Goal: Task Accomplishment & Management: Complete application form

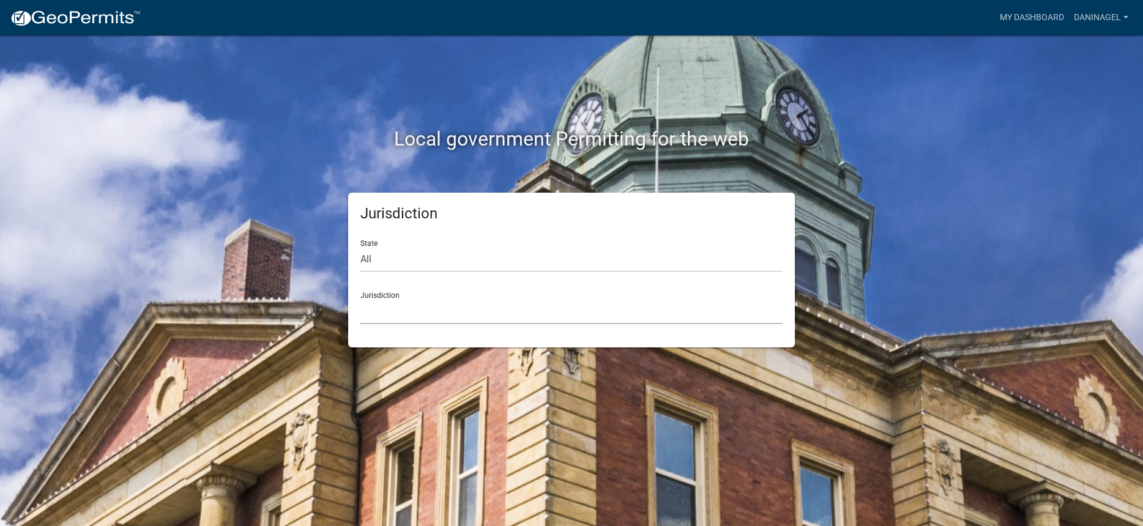
click at [465, 318] on select "[GEOGRAPHIC_DATA], [US_STATE] [GEOGRAPHIC_DATA], [US_STATE][PERSON_NAME][GEOGRA…" at bounding box center [571, 311] width 422 height 25
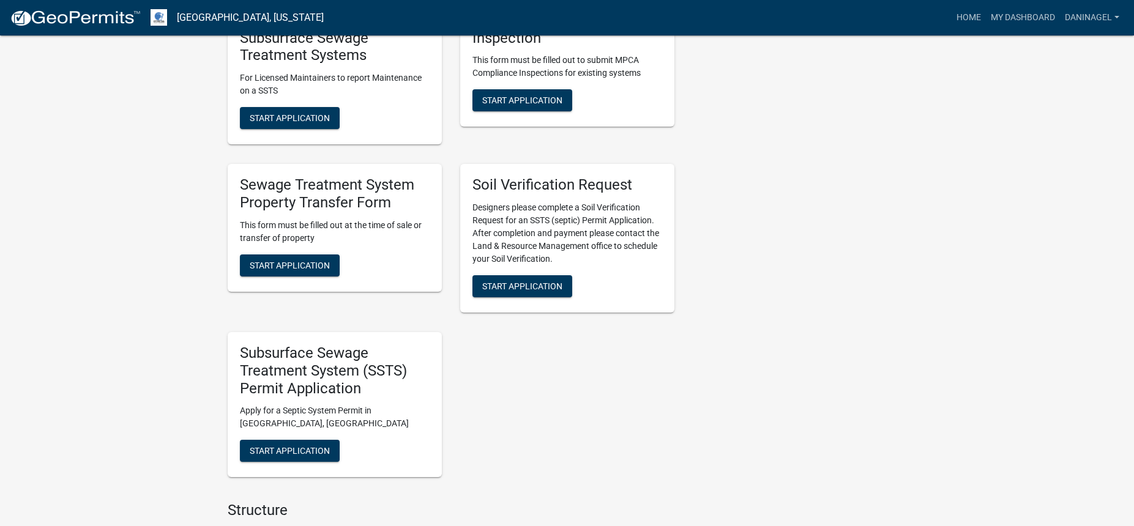
scroll to position [673, 0]
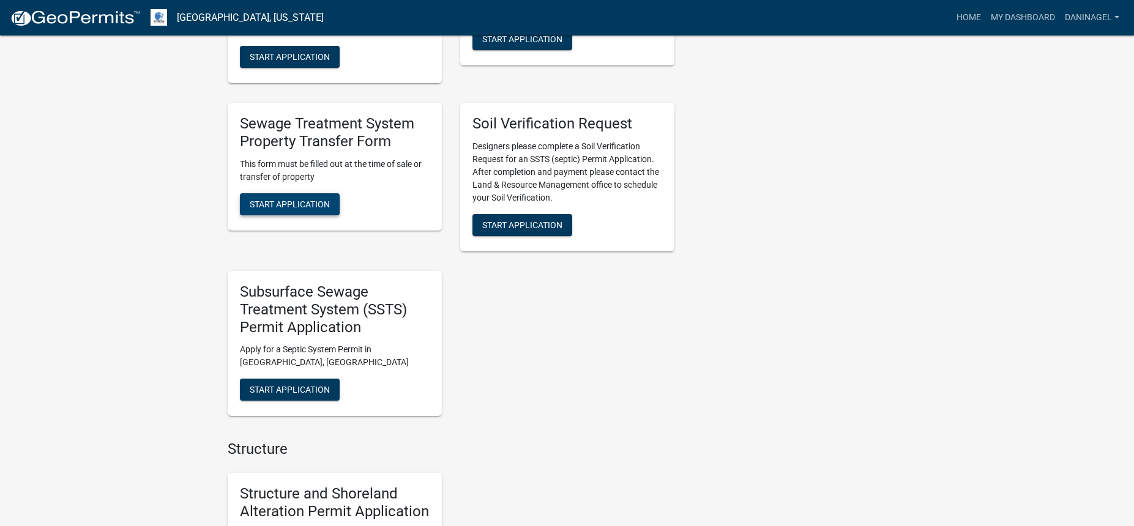
click at [307, 197] on button "Start Application" at bounding box center [290, 204] width 100 height 22
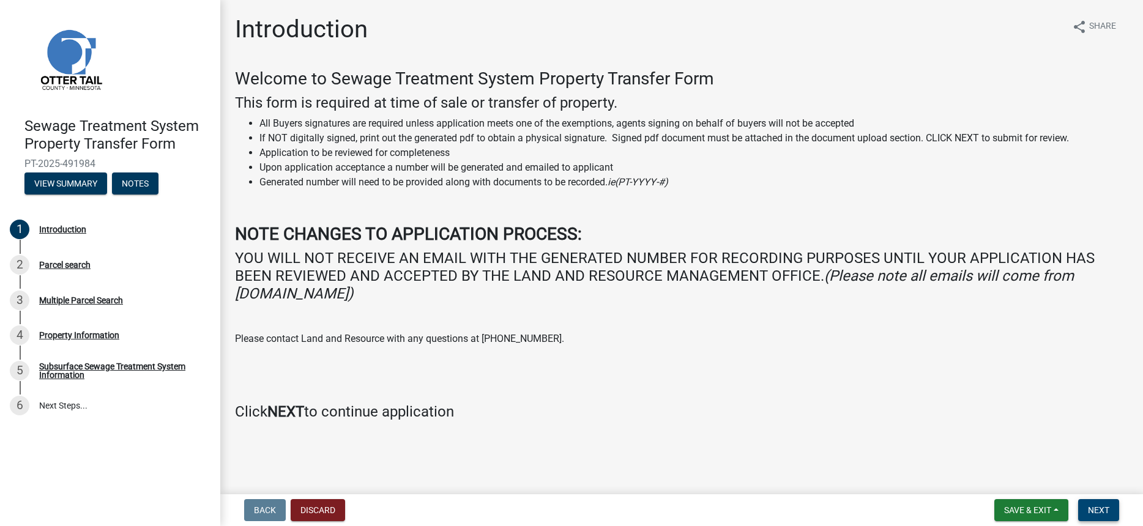
click at [1090, 508] on span "Next" at bounding box center [1098, 510] width 21 height 10
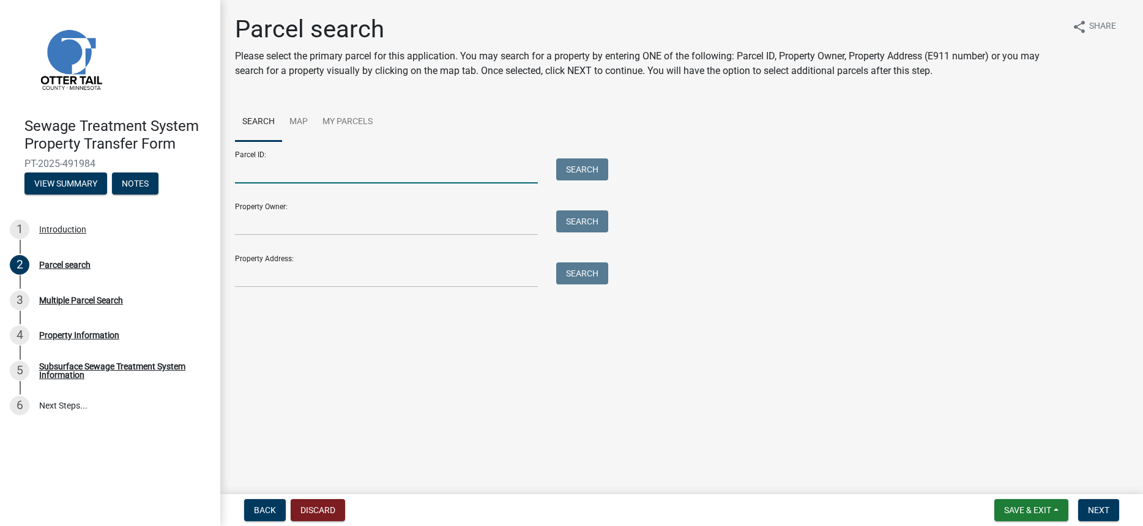
click at [249, 169] on input "Parcel ID:" at bounding box center [386, 170] width 303 height 25
paste input "32000260179003"
type input "32000260179003"
click at [598, 173] on button "Search" at bounding box center [582, 169] width 52 height 22
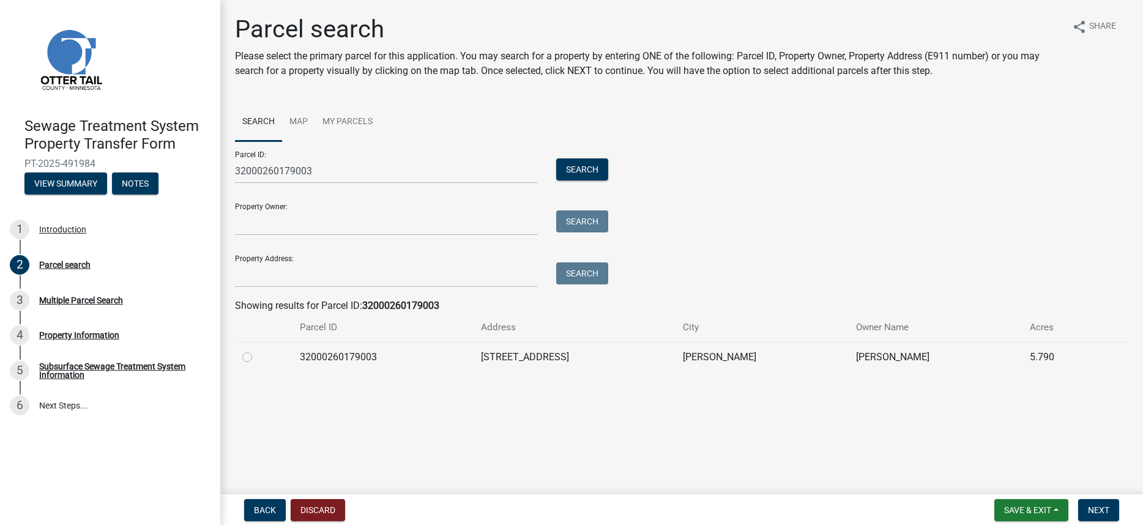
click at [257, 350] on label at bounding box center [257, 350] width 0 height 0
click at [257, 354] on input "radio" at bounding box center [261, 354] width 8 height 8
radio input "true"
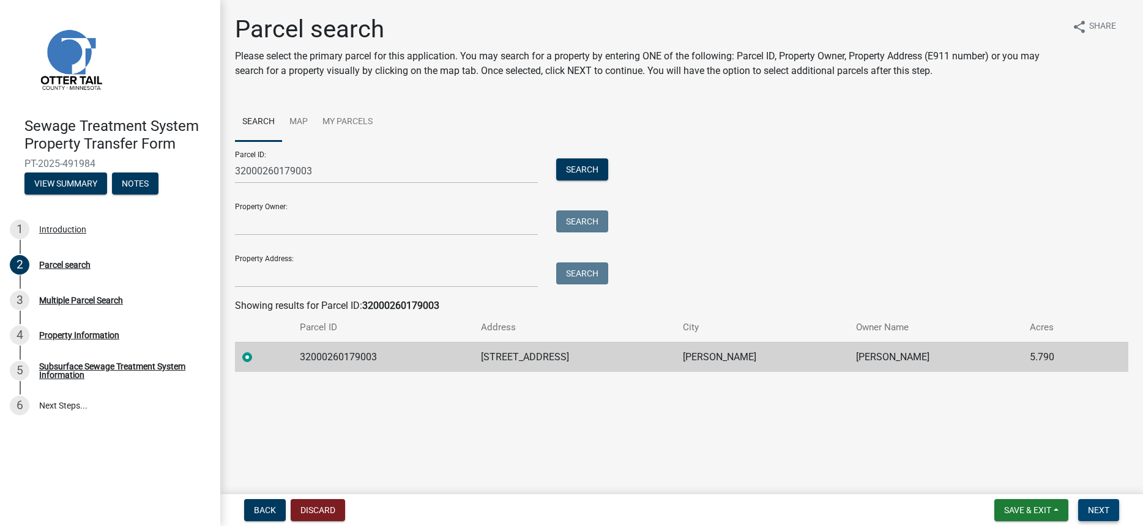
click at [1099, 502] on button "Next" at bounding box center [1098, 510] width 41 height 22
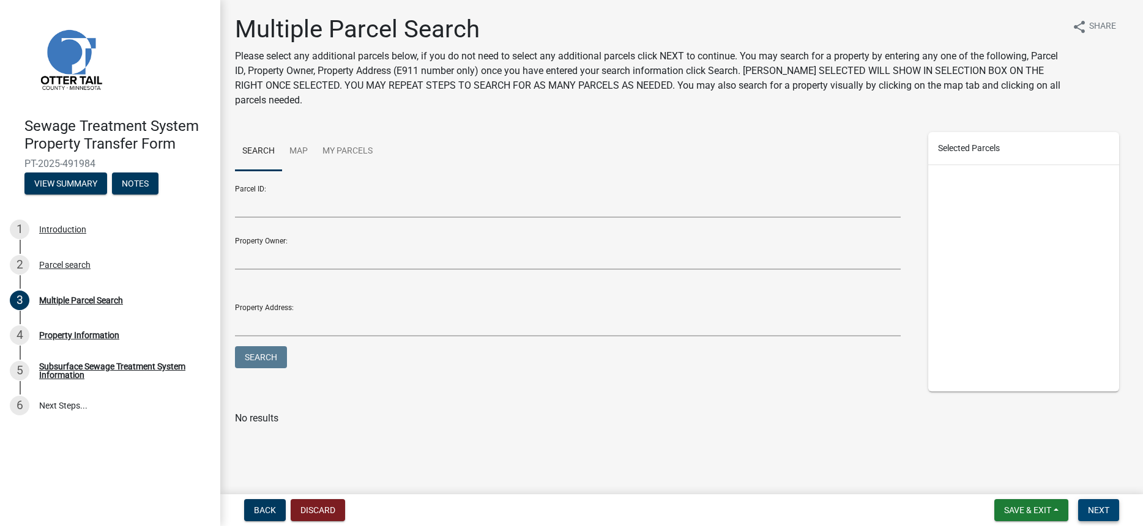
click at [1096, 504] on button "Next" at bounding box center [1098, 510] width 41 height 22
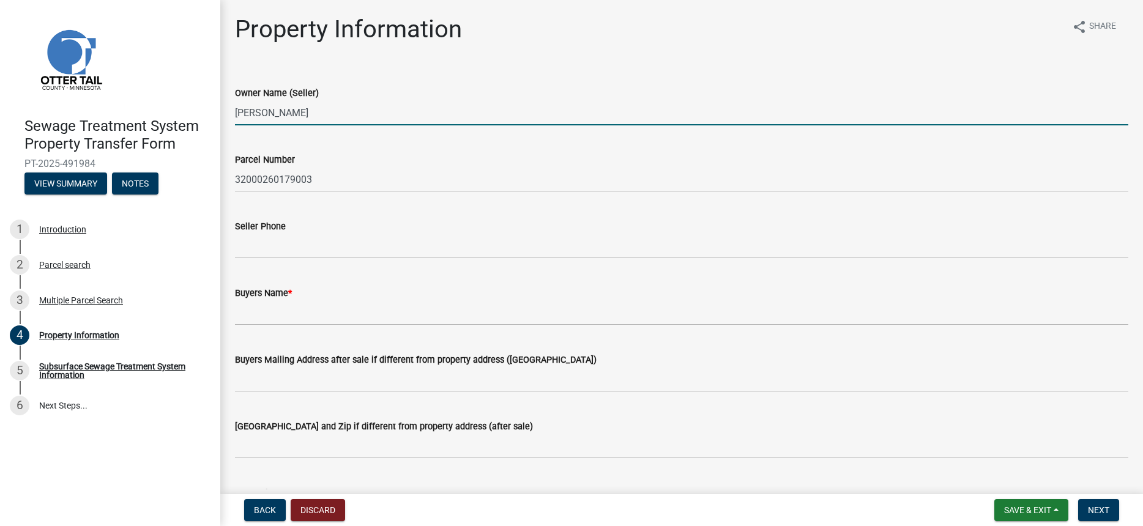
drag, startPoint x: 348, startPoint y: 112, endPoint x: 203, endPoint y: 97, distance: 146.4
click at [203, 97] on div "Sewage Treatment System Property Transfer Form PT-2025-491984 View Summary Note…" at bounding box center [571, 263] width 1143 height 526
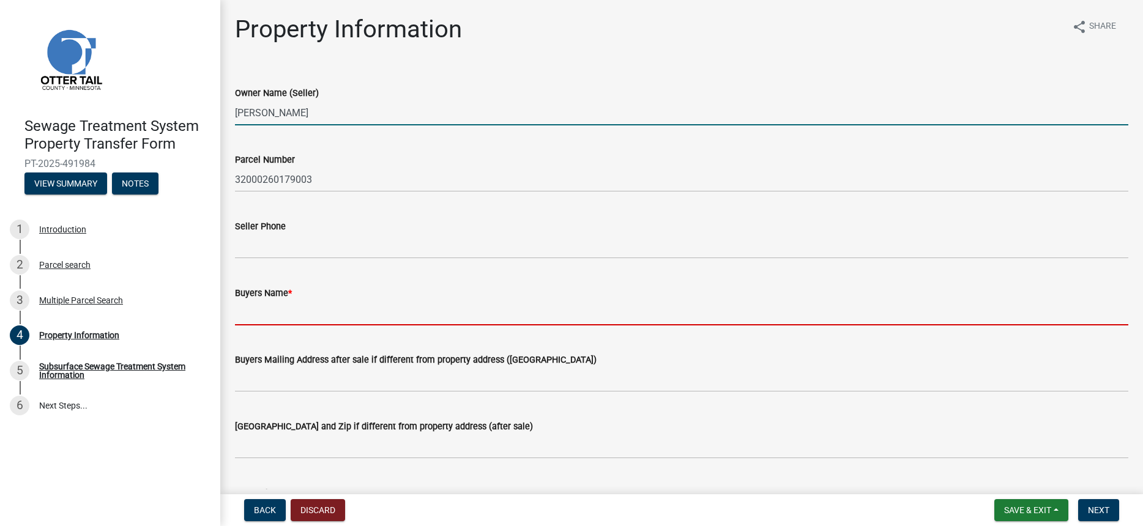
drag, startPoint x: 308, startPoint y: 311, endPoint x: 307, endPoint y: 318, distance: 7.0
click at [307, 318] on input "Buyers Name *" at bounding box center [681, 312] width 893 height 25
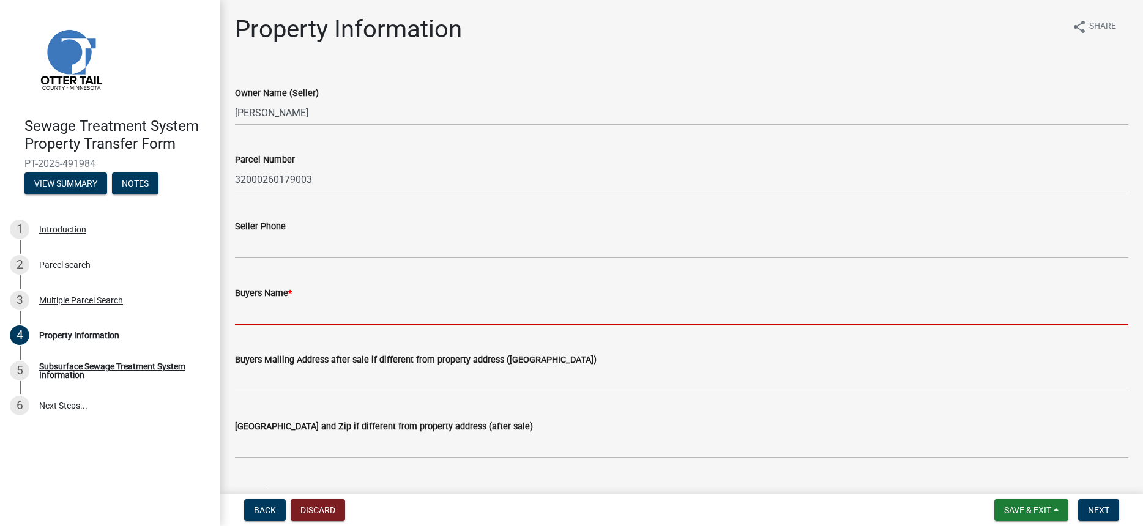
paste input "[PERSON_NAME]"
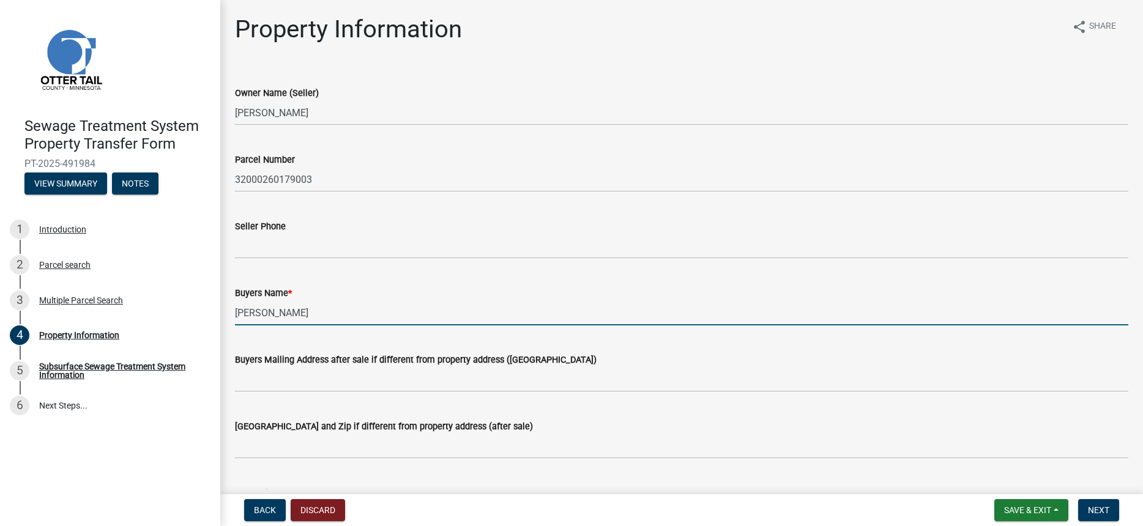
type input "[PERSON_NAME]"
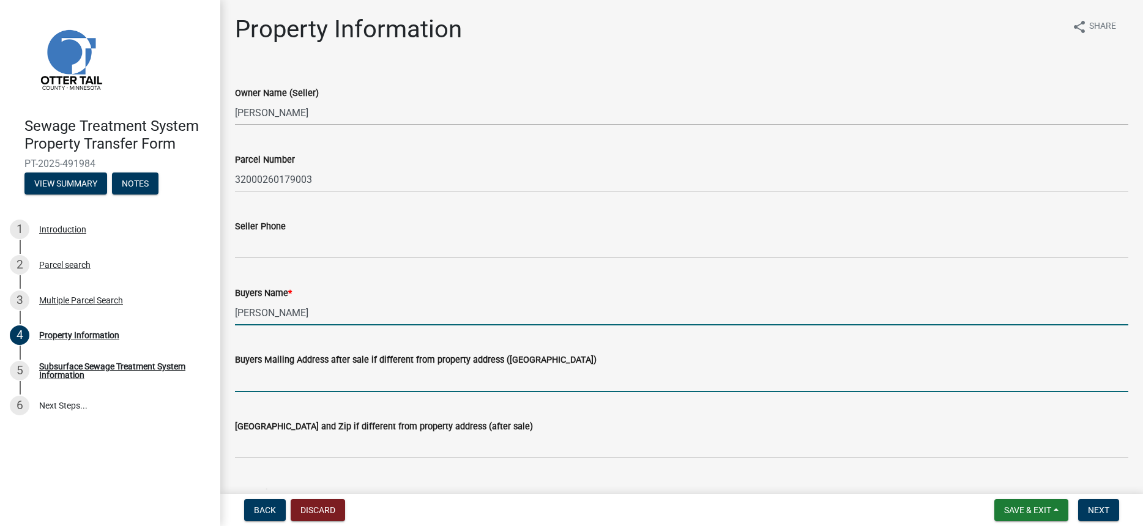
click at [323, 383] on input "Buyers Mailing Address after sale if different from property address ([GEOGRAPH…" at bounding box center [681, 379] width 893 height 25
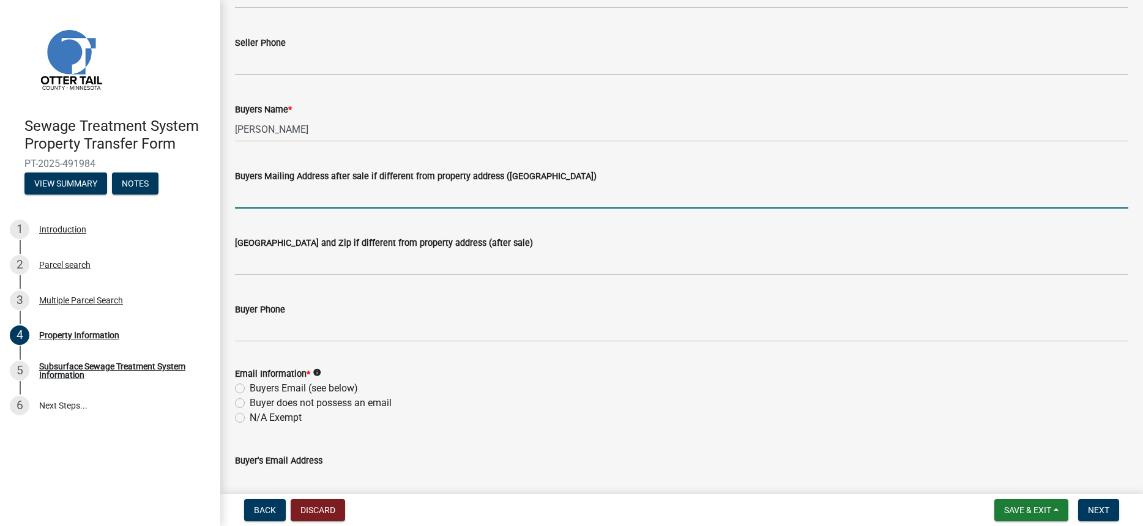
scroll to position [245, 0]
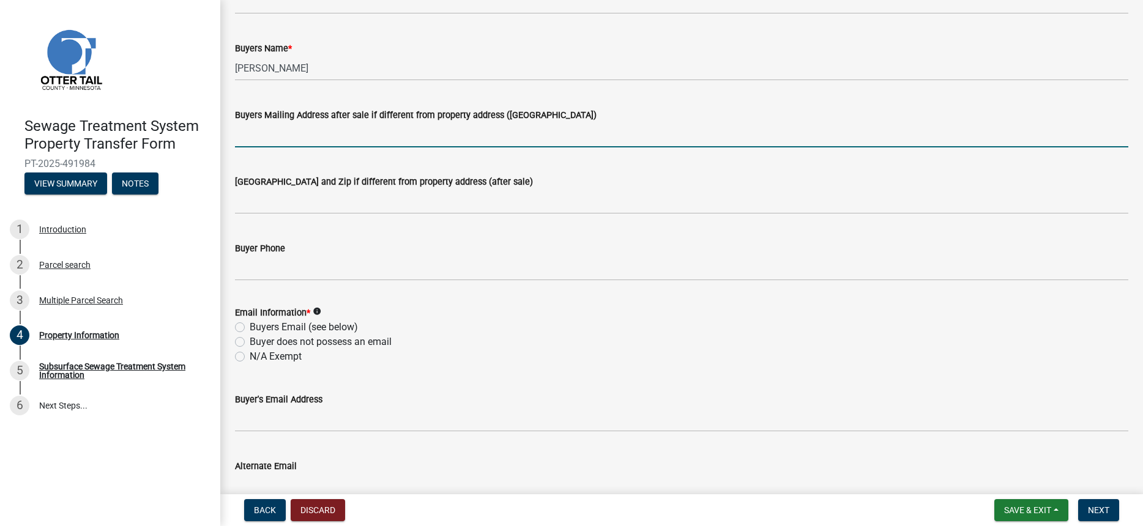
click at [250, 359] on label "N/A Exempt" at bounding box center [276, 356] width 52 height 15
click at [250, 357] on input "N/A Exempt" at bounding box center [254, 353] width 8 height 8
radio input "true"
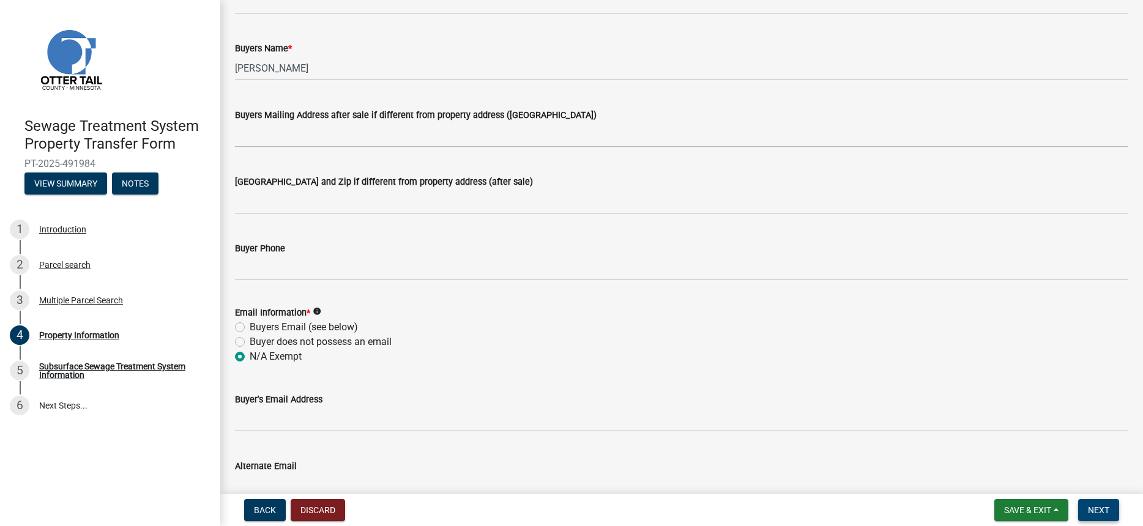
click at [1101, 515] on span "Next" at bounding box center [1098, 510] width 21 height 10
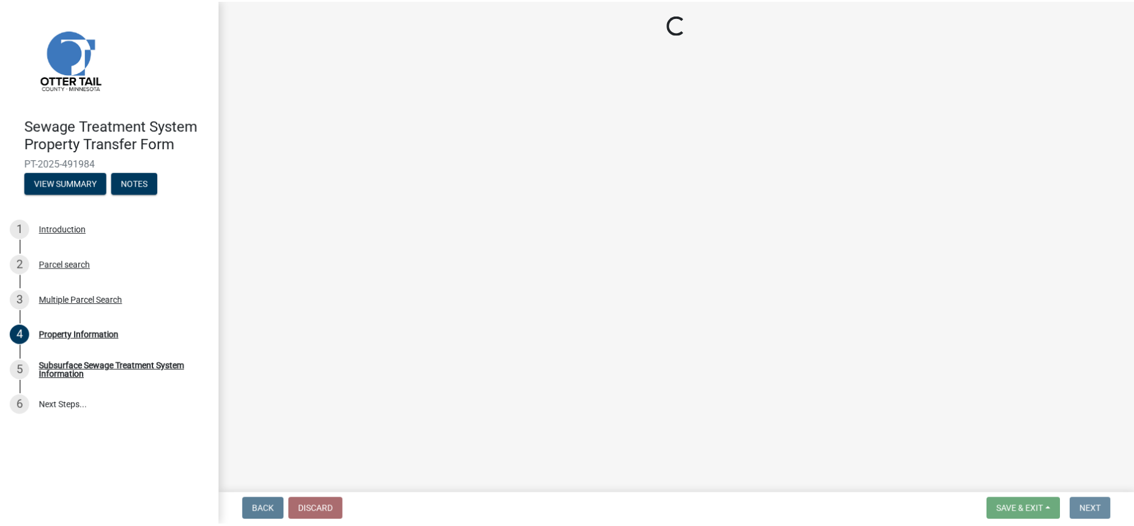
scroll to position [0, 0]
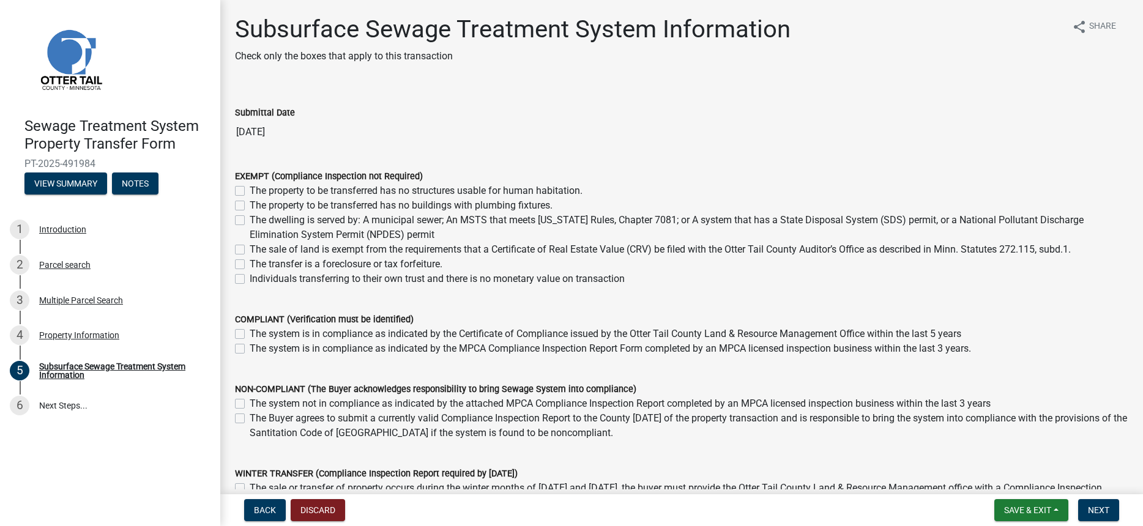
click at [250, 250] on label "The sale of land is exempt from the requirements that a Certificate of Real Est…" at bounding box center [660, 249] width 821 height 15
click at [250, 250] on input "The sale of land is exempt from the requirements that a Certificate of Real Est…" at bounding box center [254, 246] width 8 height 8
checkbox input "true"
checkbox input "false"
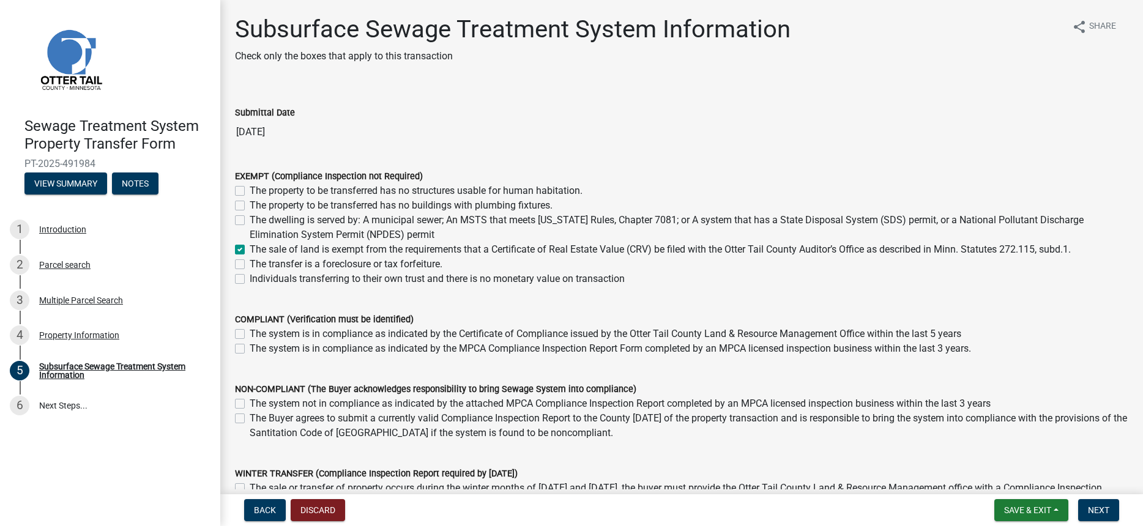
checkbox input "false"
checkbox input "true"
checkbox input "false"
click at [250, 280] on label "Individuals transferring to their own trust and there is no monetary value on t…" at bounding box center [437, 279] width 375 height 15
click at [250, 280] on input "Individuals transferring to their own trust and there is no monetary value on t…" at bounding box center [254, 276] width 8 height 8
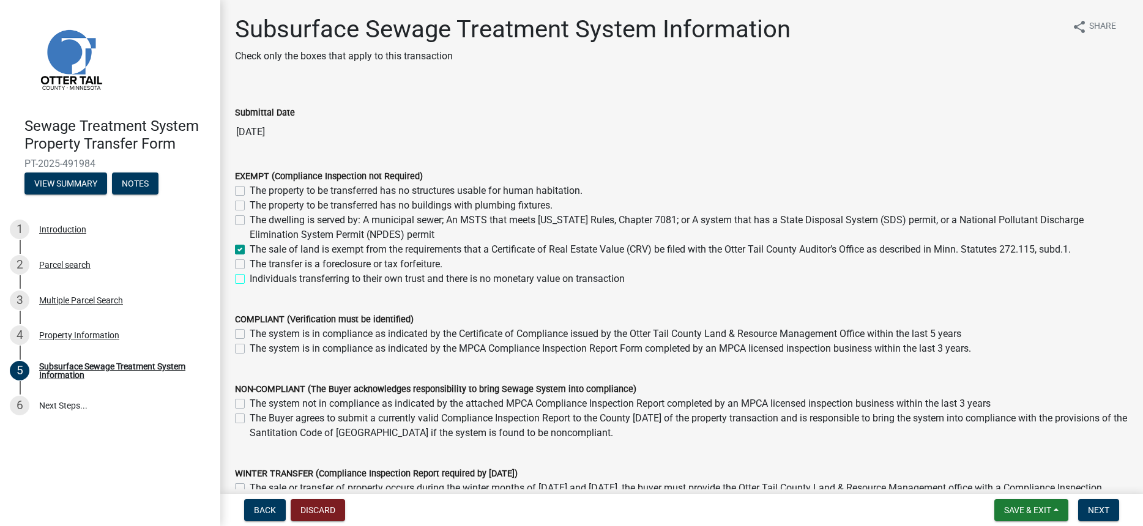
checkbox input "true"
checkbox input "false"
checkbox input "true"
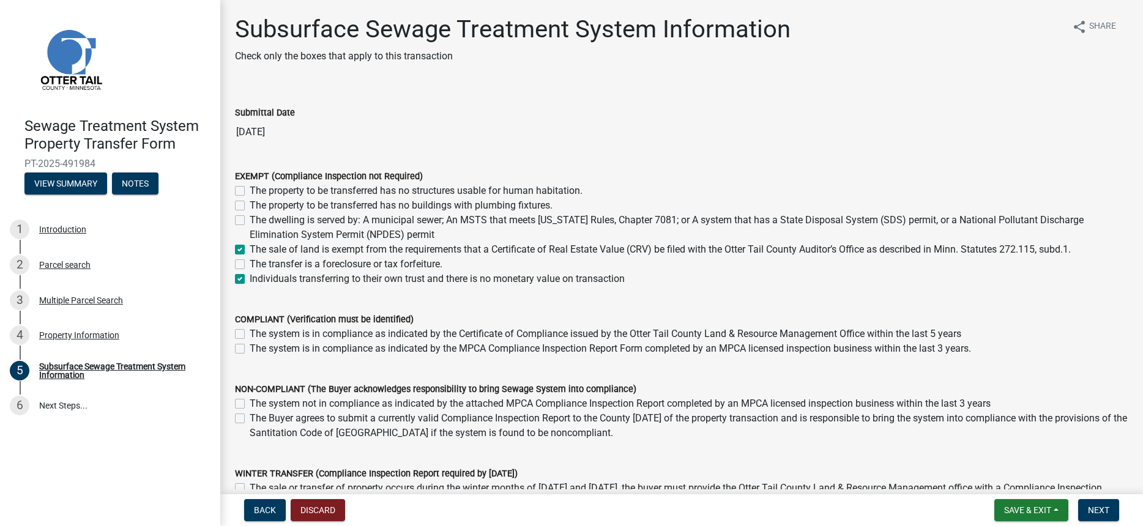
checkbox input "false"
checkbox input "true"
click at [250, 249] on label "The sale of land is exempt from the requirements that a Certificate of Real Est…" at bounding box center [660, 249] width 821 height 15
click at [250, 249] on input "The sale of land is exempt from the requirements that a Certificate of Real Est…" at bounding box center [254, 246] width 8 height 8
checkbox input "false"
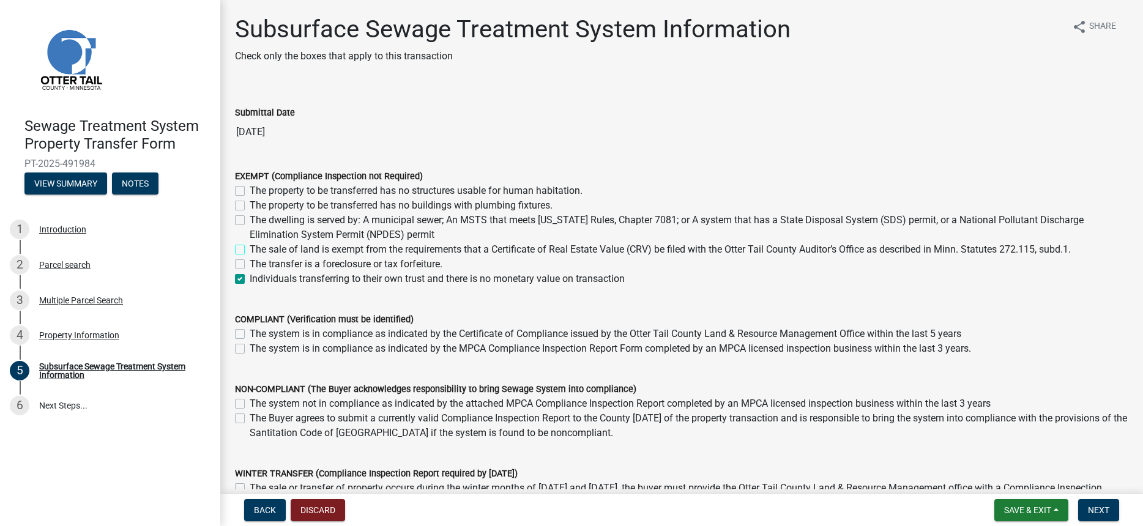
checkbox input "false"
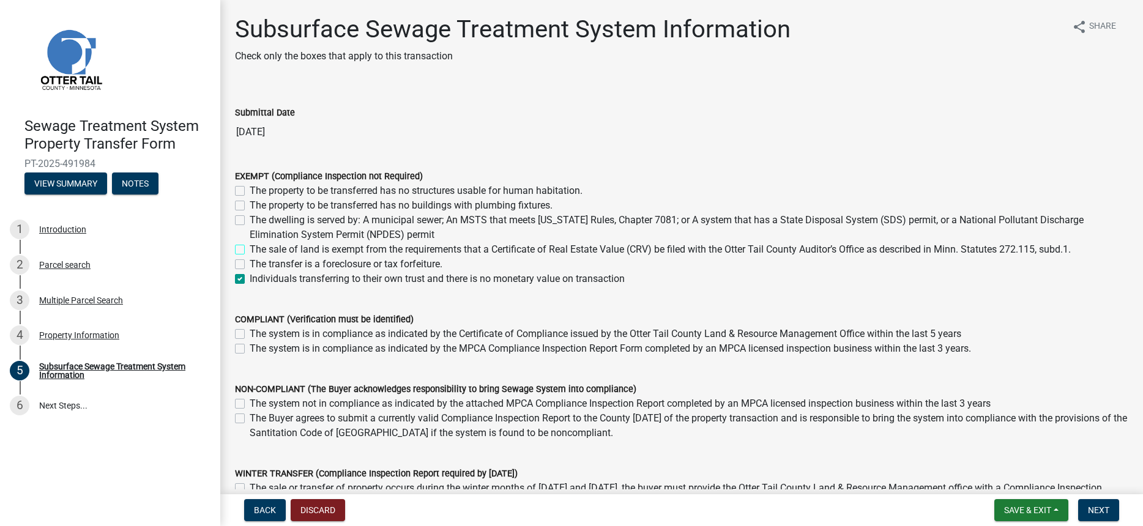
checkbox input "true"
click at [1096, 505] on span "Next" at bounding box center [1098, 510] width 21 height 10
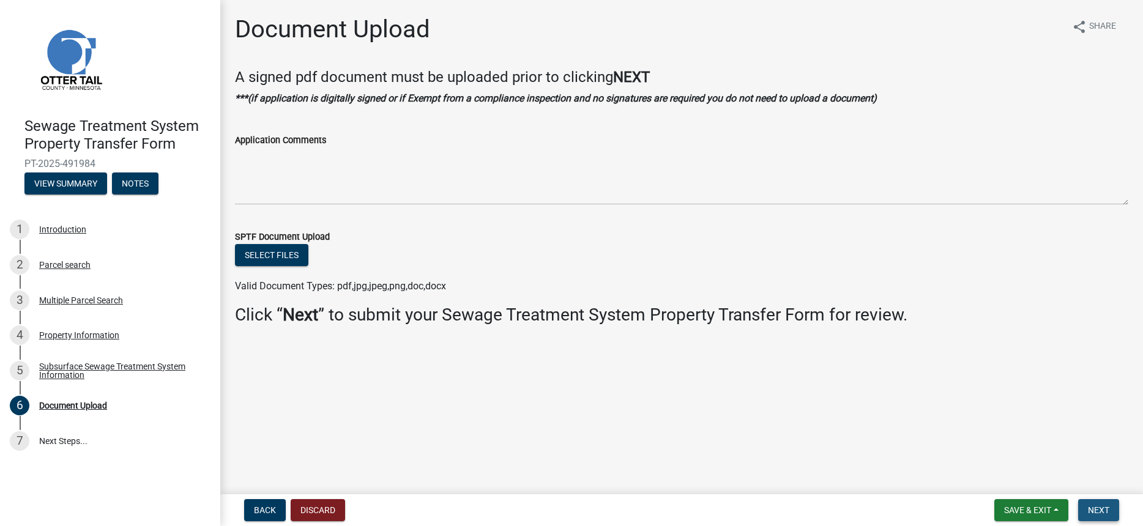
click at [1104, 516] on button "Next" at bounding box center [1098, 510] width 41 height 22
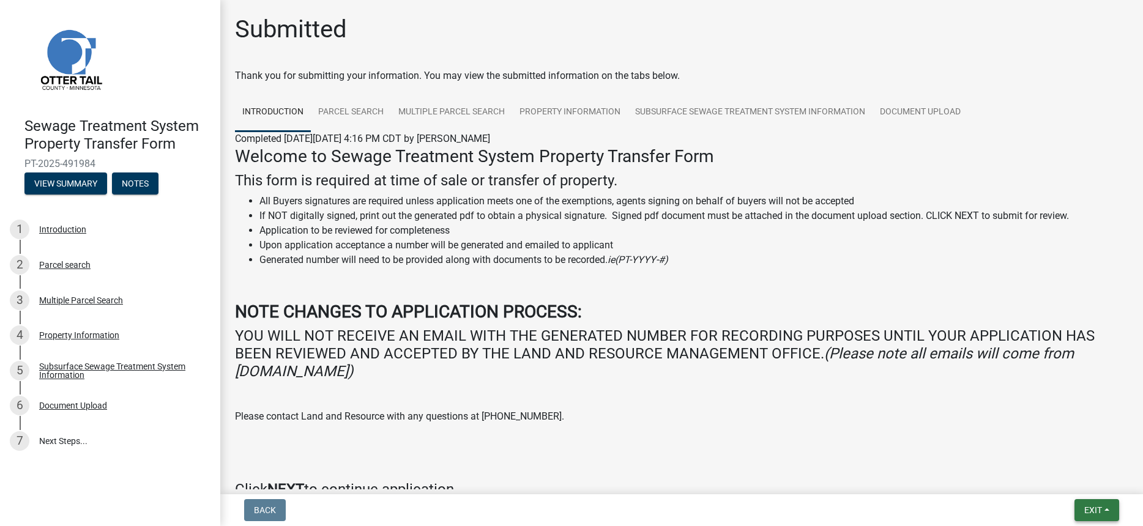
click at [1100, 510] on span "Exit" at bounding box center [1093, 510] width 18 height 10
click at [1075, 489] on button "Save & Exit" at bounding box center [1070, 478] width 98 height 29
